Goal: Information Seeking & Learning: Check status

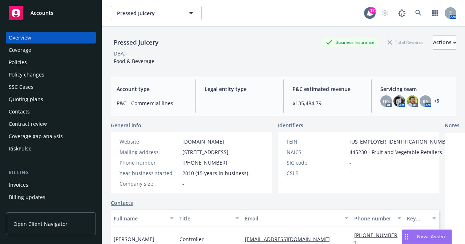
click at [27, 63] on div "Policies" at bounding box center [51, 63] width 84 height 12
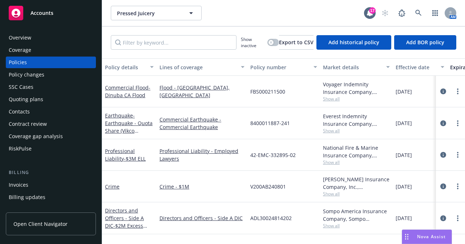
drag, startPoint x: 113, startPoint y: 100, endPoint x: 323, endPoint y: 146, distance: 215.1
click at [264, 6] on div "Pressed Juicery Pressed Juicery" at bounding box center [237, 13] width 253 height 15
click at [43, 224] on span "Open Client Navigator" at bounding box center [40, 224] width 54 height 8
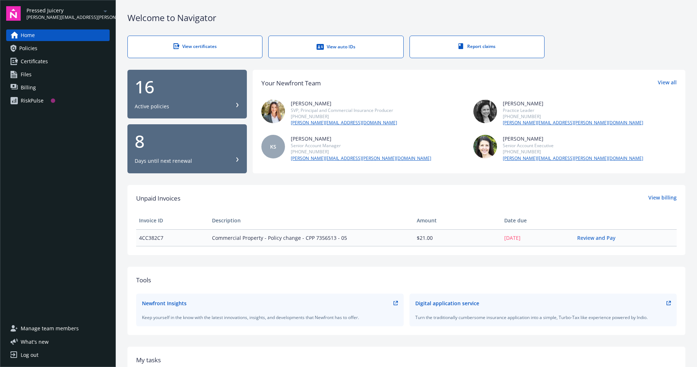
click at [31, 48] on span "Policies" at bounding box center [28, 48] width 18 height 12
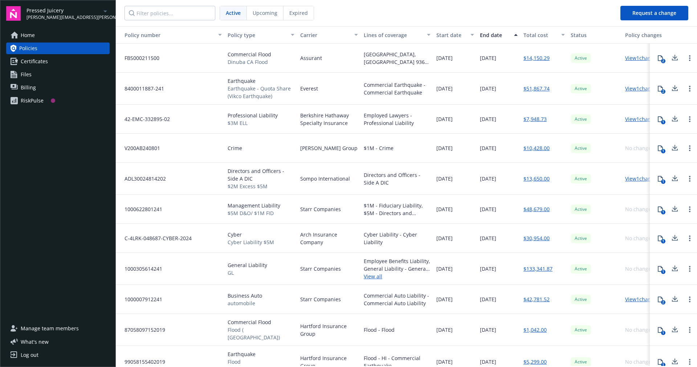
drag, startPoint x: 410, startPoint y: 123, endPoint x: 553, endPoint y: 103, distance: 143.8
click at [553, 103] on div "FBS000211500 Commercial Flood Dinuba [GEOGRAPHIC_DATA] Flood Assurant [GEOGRAPH…" at bounding box center [415, 276] width 599 height 465
click at [62, 179] on div "Home Policies Certificates Files Billing RiskPulse" at bounding box center [58, 171] width 104 height 284
